Goal: Information Seeking & Learning: Learn about a topic

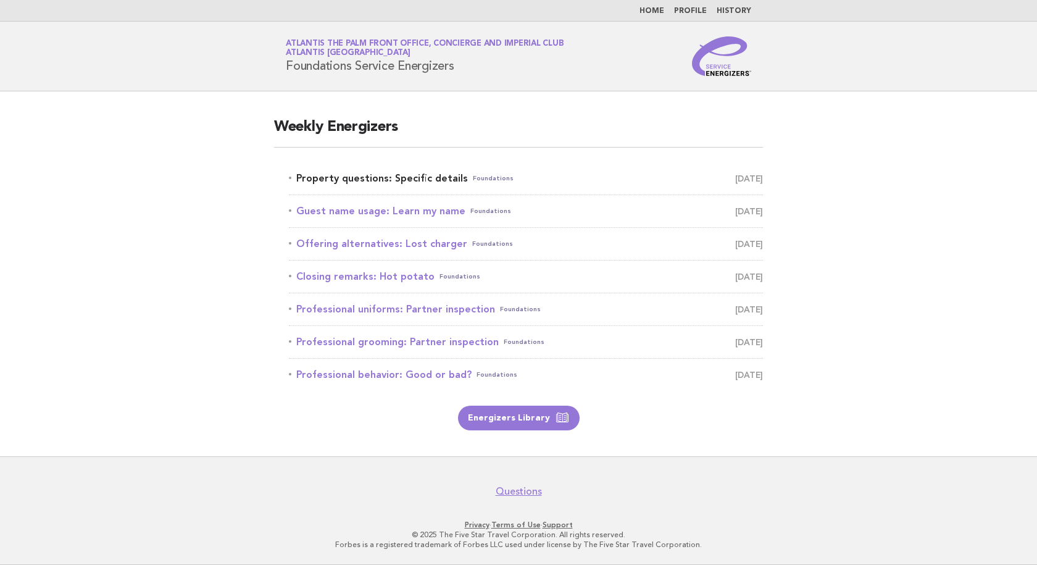
click at [359, 177] on link "Property questions: Specific details Foundations September 27" at bounding box center [526, 178] width 474 height 17
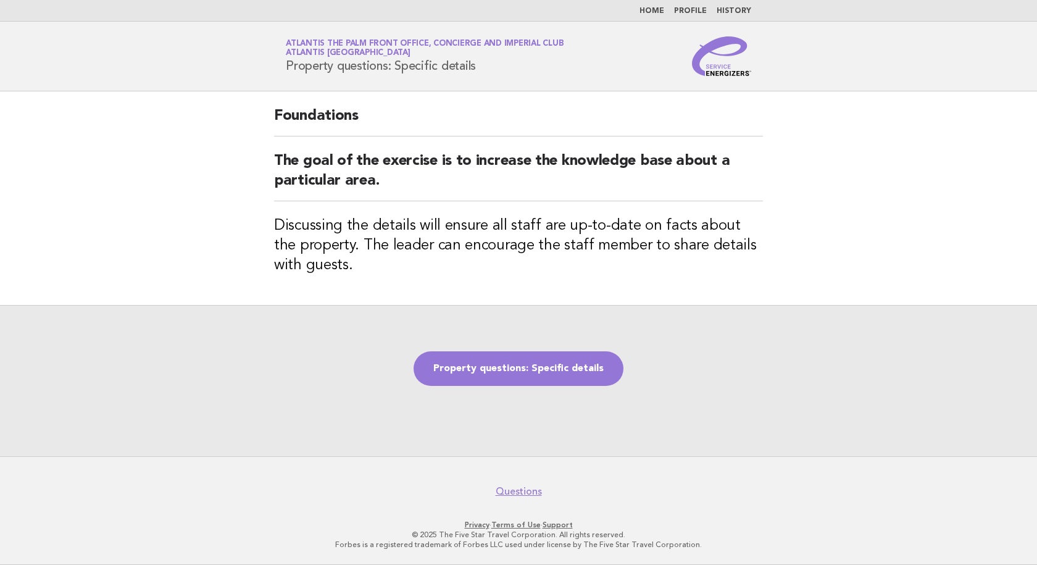
drag, startPoint x: 507, startPoint y: 77, endPoint x: 285, endPoint y: 69, distance: 222.3
click at [285, 69] on header "Service Energizers Atlantis The Palm Front Office, Concierge and Imperial Club …" at bounding box center [518, 57] width 1037 height 70
copy h1 "Property questions: Specific details"
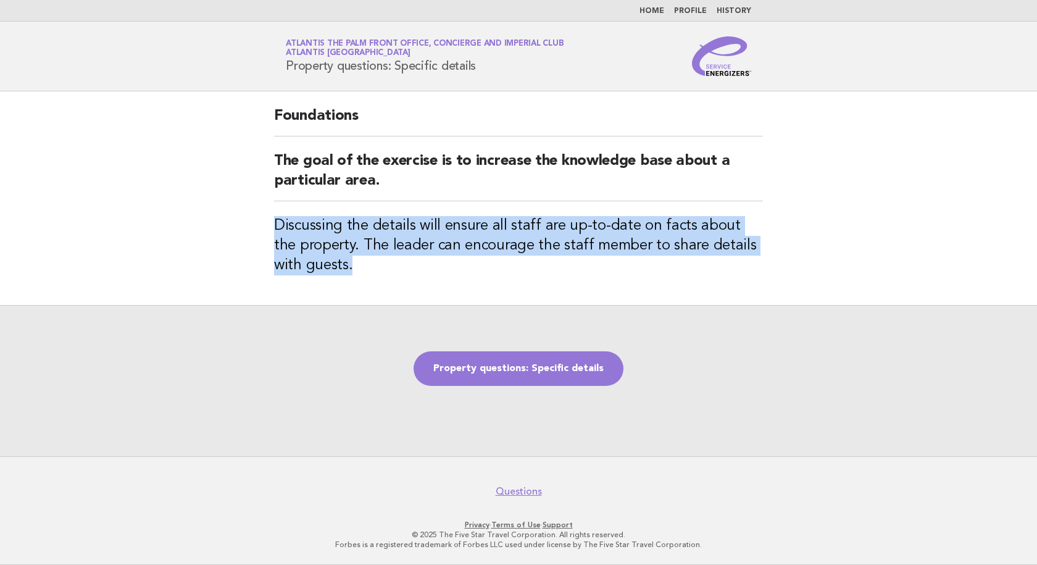
drag, startPoint x: 341, startPoint y: 275, endPoint x: 260, endPoint y: 233, distance: 91.4
click at [260, 233] on div "Foundations The goal of the exercise is to increase the knowledge base about a …" at bounding box center [518, 198] width 518 height 214
copy h3 "Discussing the details will ensure all staff are up-to-date on facts about the …"
